Goal: Use online tool/utility: Utilize a website feature to perform a specific function

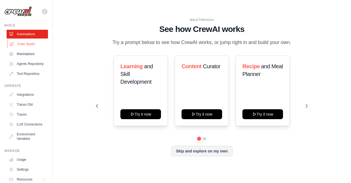
click at [27, 41] on link "Crew Studio" at bounding box center [27, 44] width 41 height 9
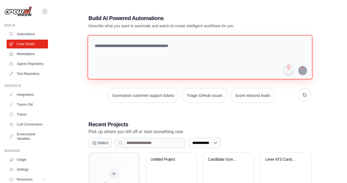
click at [117, 51] on textarea at bounding box center [199, 57] width 225 height 44
paste textarea "**********"
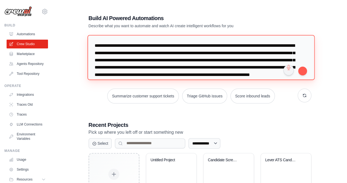
scroll to position [13, 0]
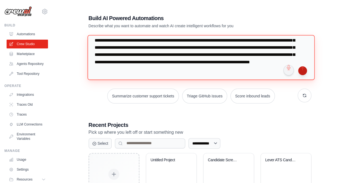
type textarea "**********"
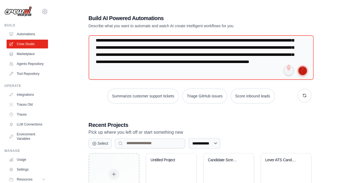
click at [301, 72] on button "submit" at bounding box center [302, 70] width 9 height 9
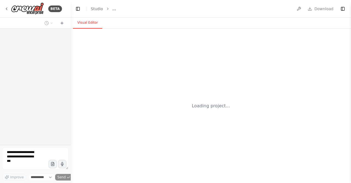
select select "****"
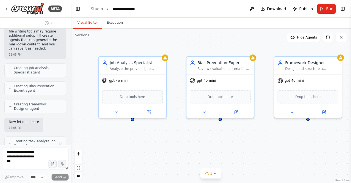
scroll to position [373, 0]
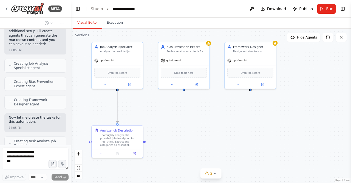
drag, startPoint x: 179, startPoint y: 136, endPoint x: 155, endPoint y: 107, distance: 37.2
click at [155, 107] on div ".deletable-edge-delete-btn { width: 20px; height: 20px; border: 0px solid #ffff…" at bounding box center [211, 106] width 280 height 154
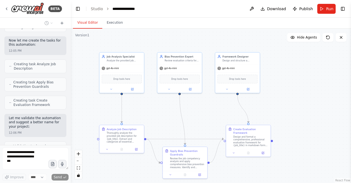
scroll to position [454, 0]
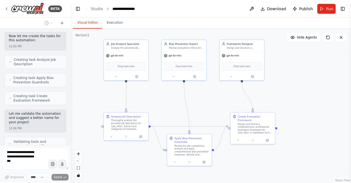
drag, startPoint x: 201, startPoint y: 121, endPoint x: 205, endPoint y: 108, distance: 13.4
click at [205, 108] on div ".deletable-edge-delete-btn { width: 20px; height: 20px; border: 0px solid #ffff…" at bounding box center [211, 106] width 280 height 154
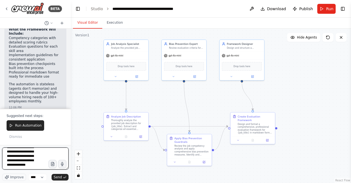
scroll to position [29, 0]
type textarea "**********"
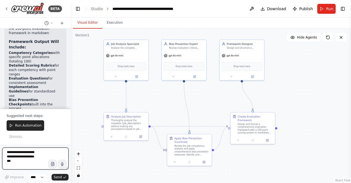
scroll to position [1519, 0]
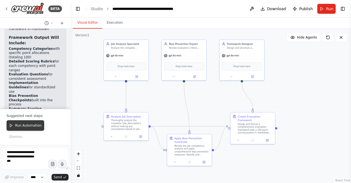
click at [25, 127] on span "Run Automation" at bounding box center [28, 125] width 27 height 4
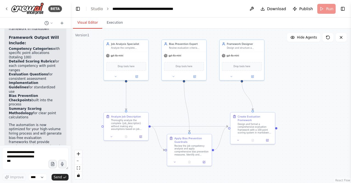
scroll to position [1493, 0]
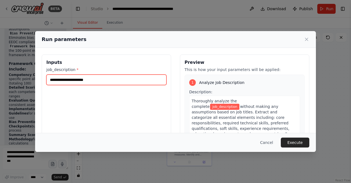
click at [89, 79] on input "job_description *" at bounding box center [106, 79] width 120 height 10
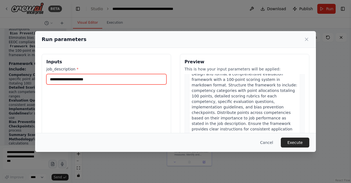
scroll to position [0, 0]
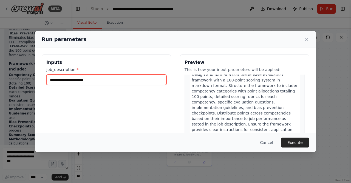
paste input "**********"
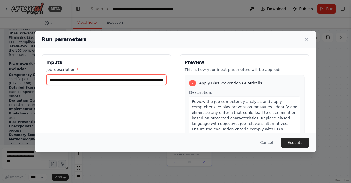
scroll to position [489, 0]
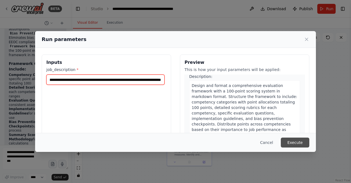
type input "**********"
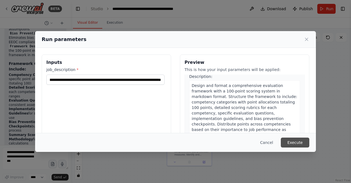
scroll to position [0, 0]
click at [294, 145] on button "Execute" at bounding box center [295, 142] width 29 height 10
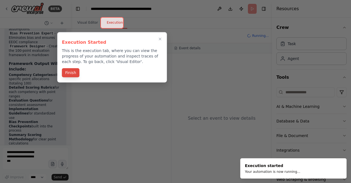
click at [71, 73] on button "Finish" at bounding box center [71, 72] width 18 height 9
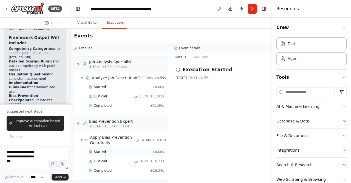
scroll to position [63, 0]
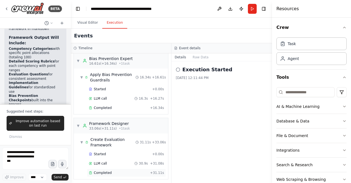
click at [111, 170] on div "Completed" at bounding box center [118, 172] width 59 height 4
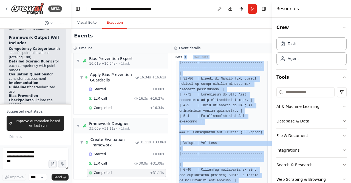
scroll to position [686, 0]
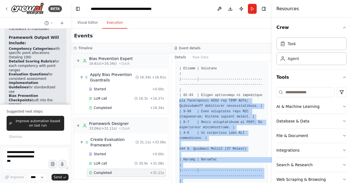
drag, startPoint x: 222, startPoint y: 169, endPoint x: 179, endPoint y: 63, distance: 114.3
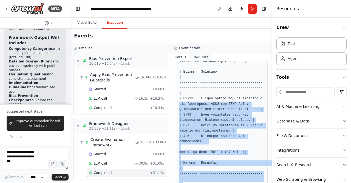
click at [197, 58] on button "Raw Data" at bounding box center [201, 57] width 23 height 8
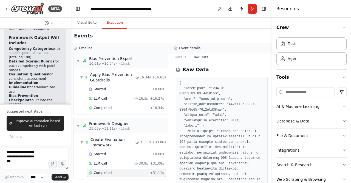
drag, startPoint x: 270, startPoint y: 67, endPoint x: 272, endPoint y: 103, distance: 36.0
click at [272, 140] on button "Toggle Sidebar" at bounding box center [272, 91] width 4 height 183
drag, startPoint x: 270, startPoint y: 69, endPoint x: 251, endPoint y: 102, distance: 38.0
click at [270, 100] on div "BETA We are software services company. We have around 5000+ employees currently…" at bounding box center [175, 91] width 351 height 183
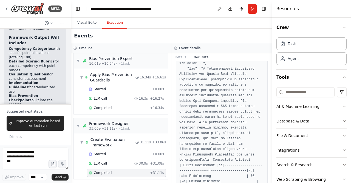
scroll to position [329, 0]
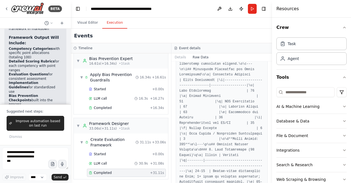
drag, startPoint x: 270, startPoint y: 81, endPoint x: 270, endPoint y: 102, distance: 20.9
click at [270, 102] on div "BETA We are software services company. We have around 5000+ employees currently…" at bounding box center [175, 91] width 351 height 183
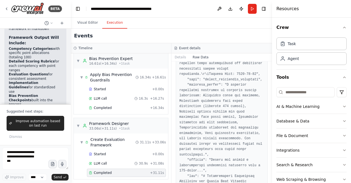
scroll to position [0, 0]
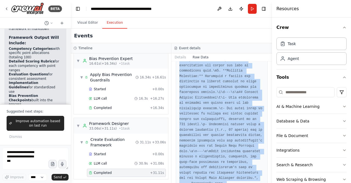
scroll to position [2725, 0]
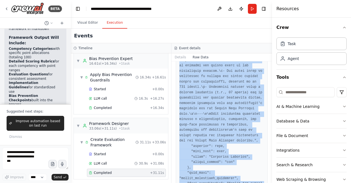
drag, startPoint x: 178, startPoint y: 80, endPoint x: 193, endPoint y: 177, distance: 98.0
copy pre "{ "timestamp": "2025-09-21T06:42:48.478906Z", "type": "task_completed", "source…"
click at [176, 56] on button "Details" at bounding box center [181, 57] width 18 height 8
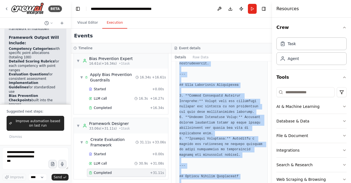
scroll to position [1545, 0]
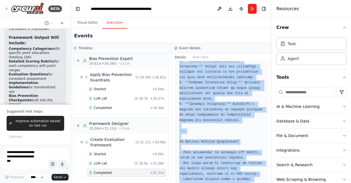
drag, startPoint x: 179, startPoint y: 110, endPoint x: 213, endPoint y: 167, distance: 66.6
copy pre "# Comprehensive Evaluation Framework for Senior Java Engineer Position ## Overv…"
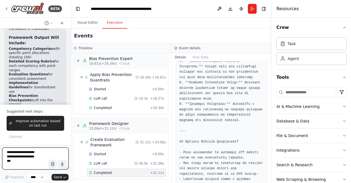
click at [19, 155] on textarea at bounding box center [35, 158] width 66 height 22
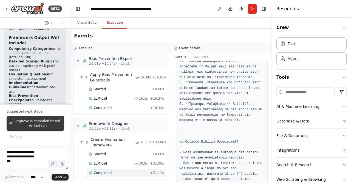
click at [28, 126] on span "Improve automation based on last run" at bounding box center [37, 123] width 47 height 9
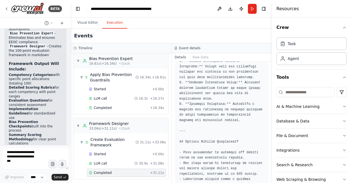
scroll to position [1507, 0]
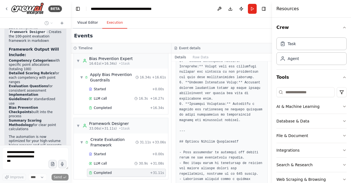
click at [87, 22] on button "Visual Editor" at bounding box center [87, 23] width 29 height 12
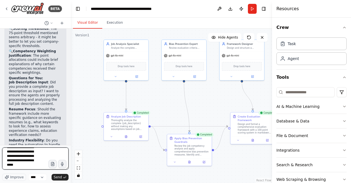
scroll to position [55, 0]
type textarea "**********"
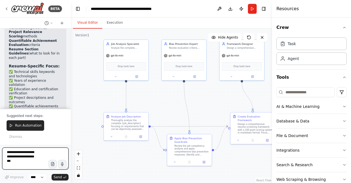
scroll to position [2414, 0]
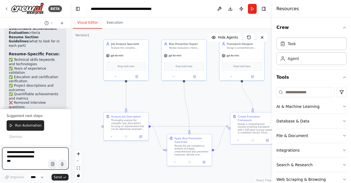
click at [29, 156] on textarea at bounding box center [35, 158] width 66 height 22
type textarea "**********"
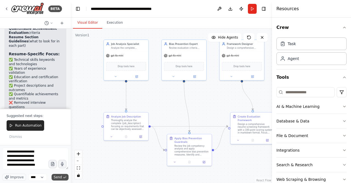
click at [55, 177] on span "Send" at bounding box center [58, 177] width 8 height 4
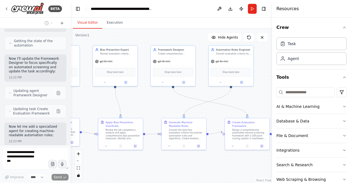
scroll to position [2705, 0]
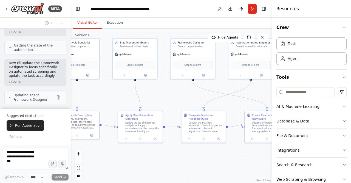
drag, startPoint x: 222, startPoint y: 99, endPoint x: 173, endPoint y: 97, distance: 49.1
click at [173, 97] on div ".deletable-edge-delete-btn { width: 20px; height: 20px; border: 0px solid #ffff…" at bounding box center [171, 106] width 201 height 154
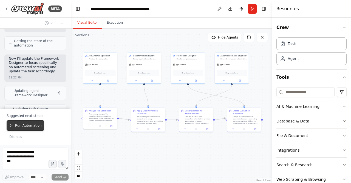
click at [18, 130] on button "Run Automation" at bounding box center [26, 125] width 38 height 10
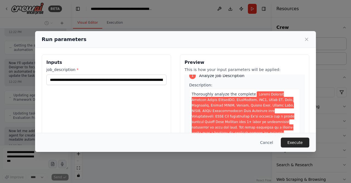
scroll to position [0, 0]
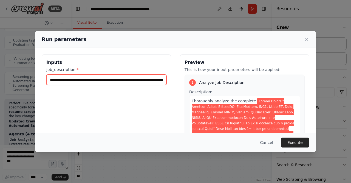
click at [145, 80] on input "job_description *" at bounding box center [106, 79] width 120 height 10
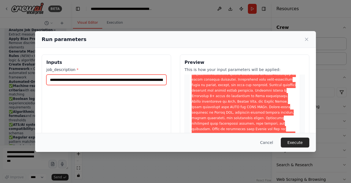
scroll to position [82, 0]
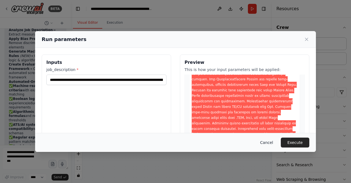
click at [274, 142] on button "Cancel" at bounding box center [267, 142] width 22 height 10
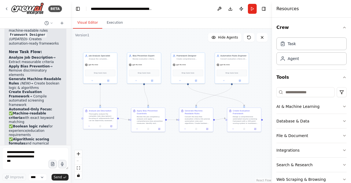
scroll to position [3027, 0]
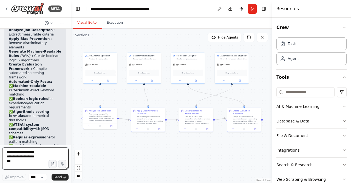
click at [37, 155] on textarea at bounding box center [35, 158] width 66 height 22
type textarea "**********"
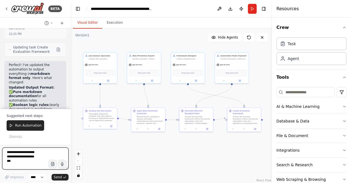
scroll to position [3296, 0]
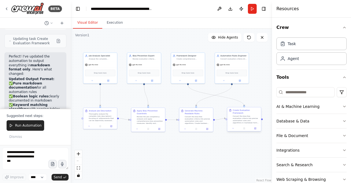
click at [239, 119] on div "Convert the bias-free evaluation criteria into precise automation rules and alg…" at bounding box center [246, 119] width 27 height 9
click at [27, 127] on span "Run Automation" at bounding box center [28, 125] width 27 height 4
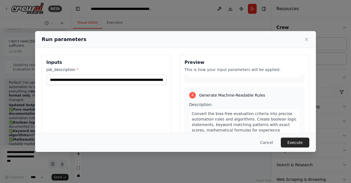
scroll to position [55, 0]
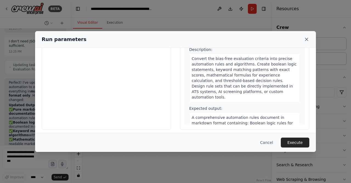
click at [308, 40] on icon at bounding box center [306, 39] width 3 height 3
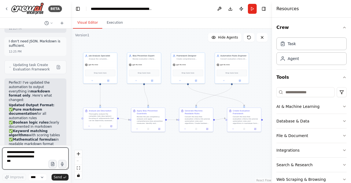
click at [24, 159] on textarea at bounding box center [35, 158] width 66 height 22
type textarea "**********"
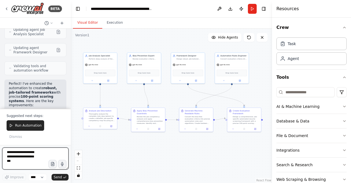
scroll to position [3523, 0]
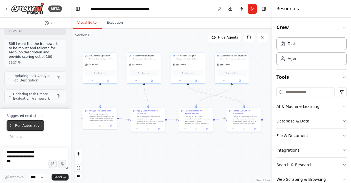
click at [18, 127] on span "Run Automation" at bounding box center [28, 125] width 27 height 4
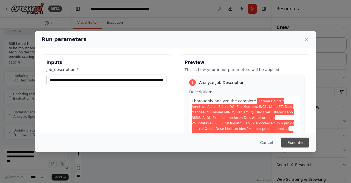
click at [299, 140] on button "Execute" at bounding box center [295, 142] width 29 height 10
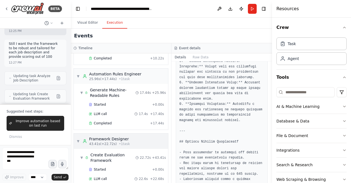
scroll to position [127, 0]
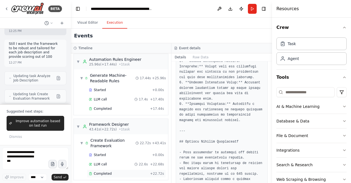
click at [105, 173] on div "Completed + 22.72s" at bounding box center [126, 173] width 79 height 8
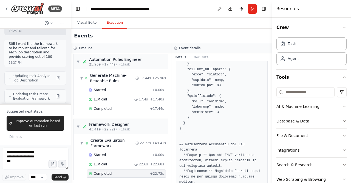
scroll to position [963, 0]
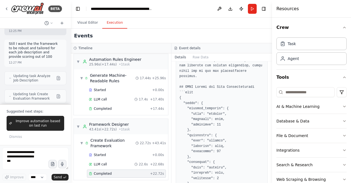
drag, startPoint x: 271, startPoint y: 154, endPoint x: 266, endPoint y: 83, distance: 71.3
click at [266, 83] on div "BETA We are software services company. We have around 5000+ employees currently…" at bounding box center [175, 91] width 351 height 183
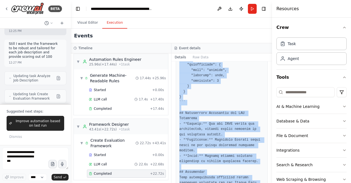
scroll to position [1127, 0]
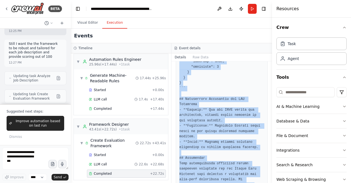
drag, startPoint x: 179, startPoint y: 92, endPoint x: 203, endPoint y: 164, distance: 75.8
copy pre "```markdown # Automated Resume Screening Framework for Senior Java Engineer Pos…"
